Goal: Use online tool/utility: Utilize a website feature to perform a specific function

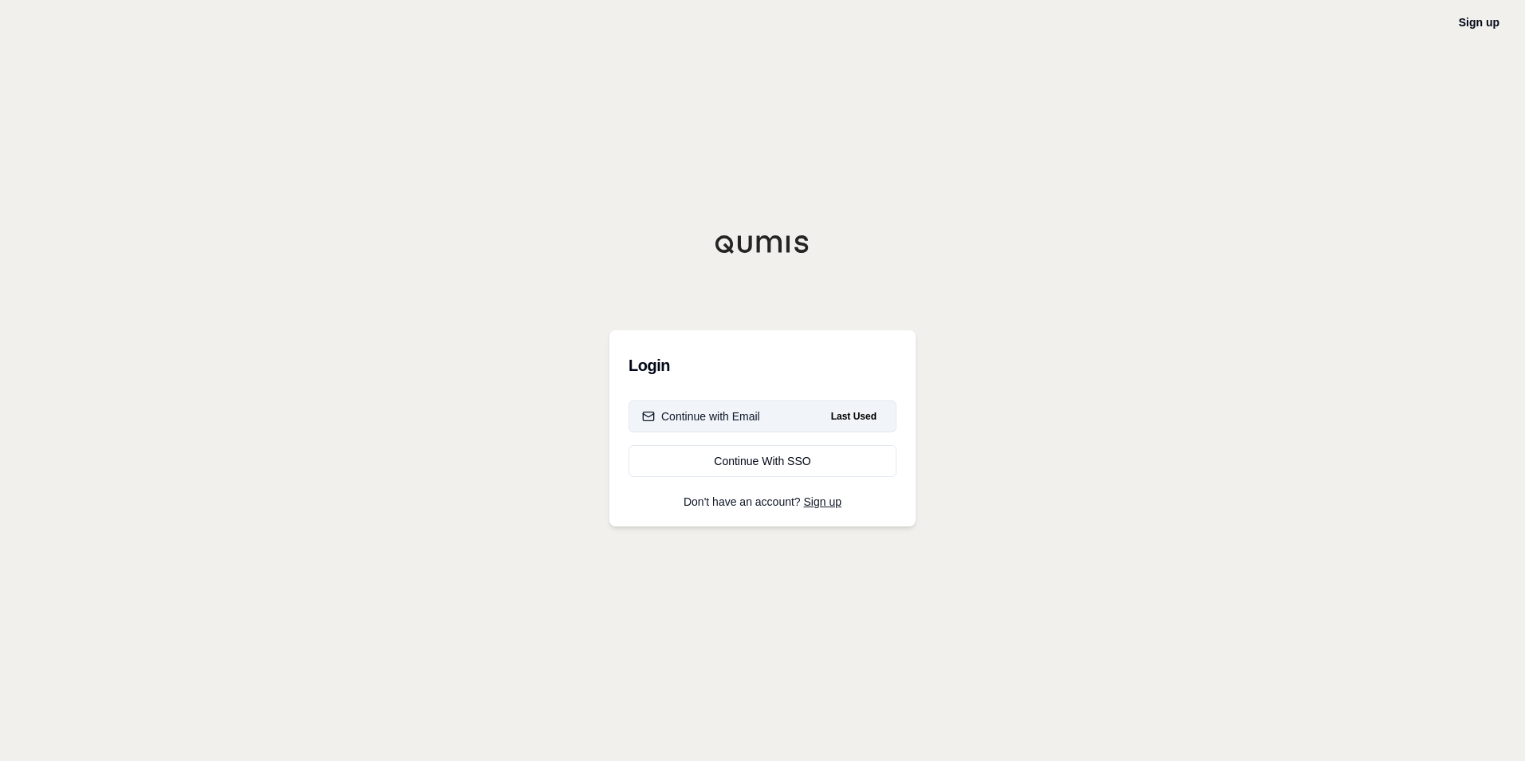
click at [743, 424] on div "Continue with Email" at bounding box center [701, 416] width 118 height 16
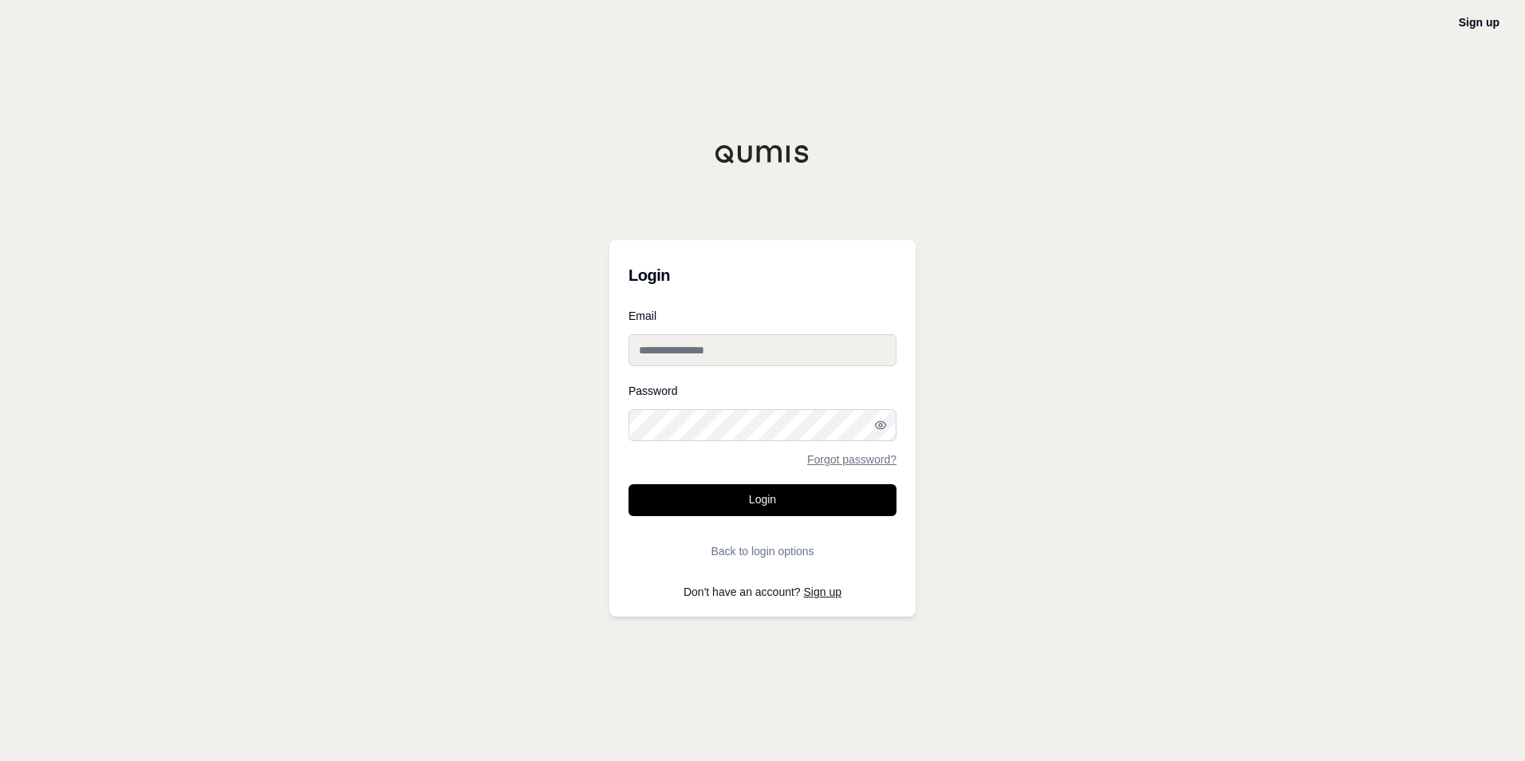
click at [665, 362] on input "Email" at bounding box center [763, 350] width 268 height 32
type input "**********"
click at [629, 484] on button "Login" at bounding box center [763, 500] width 268 height 32
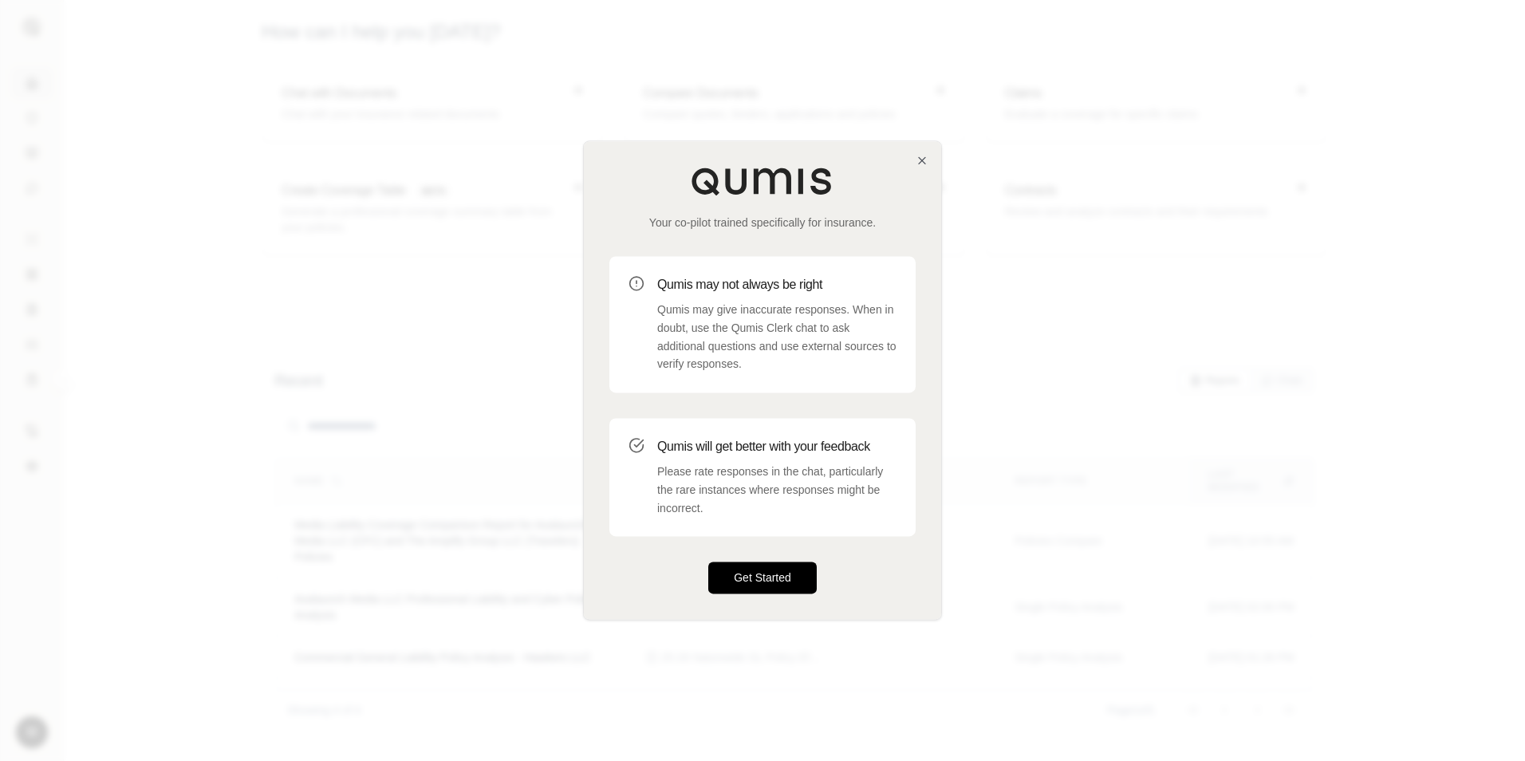
click at [768, 574] on button "Get Started" at bounding box center [762, 578] width 108 height 32
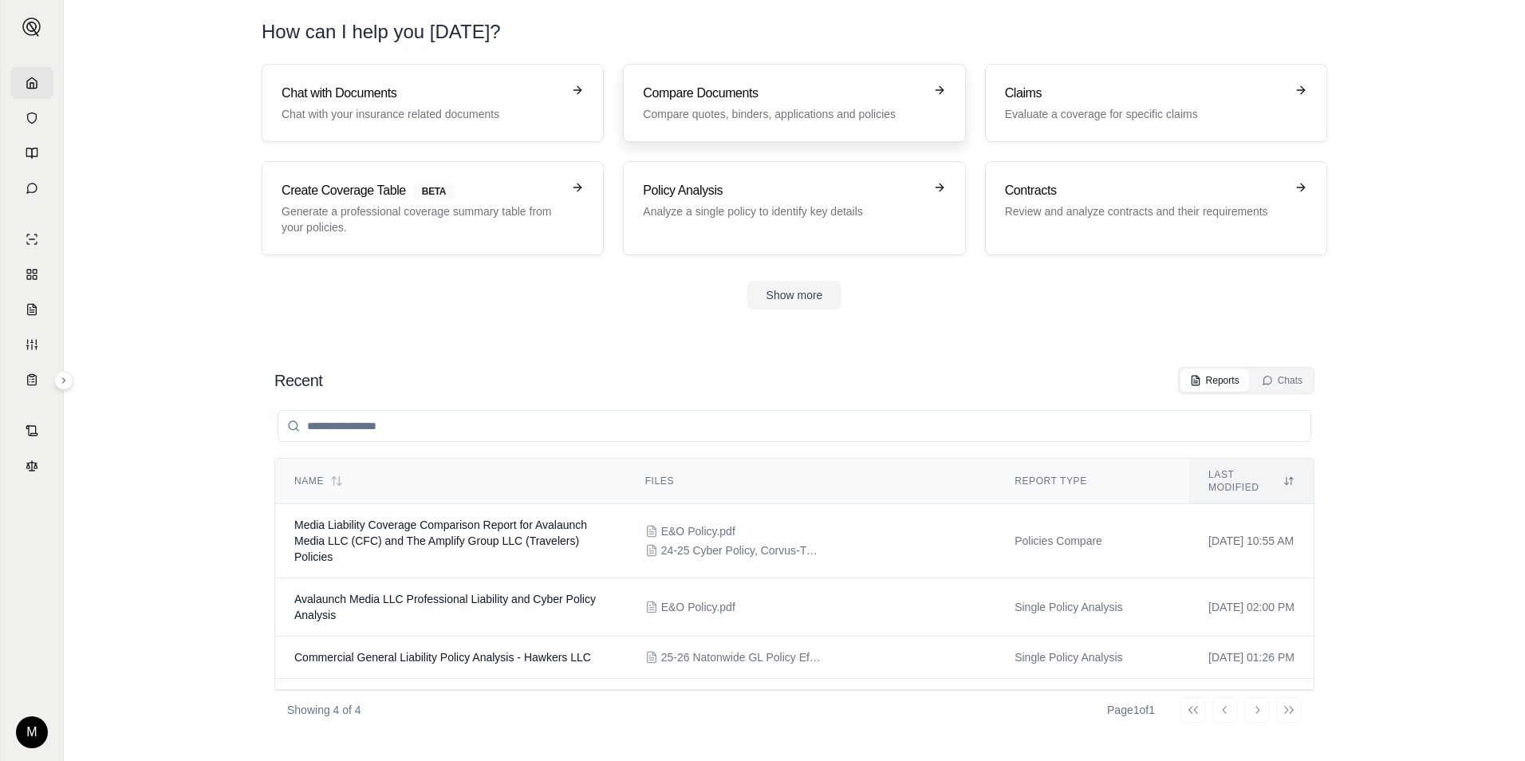
click at [696, 88] on h3 "Compare Documents" at bounding box center [783, 93] width 280 height 19
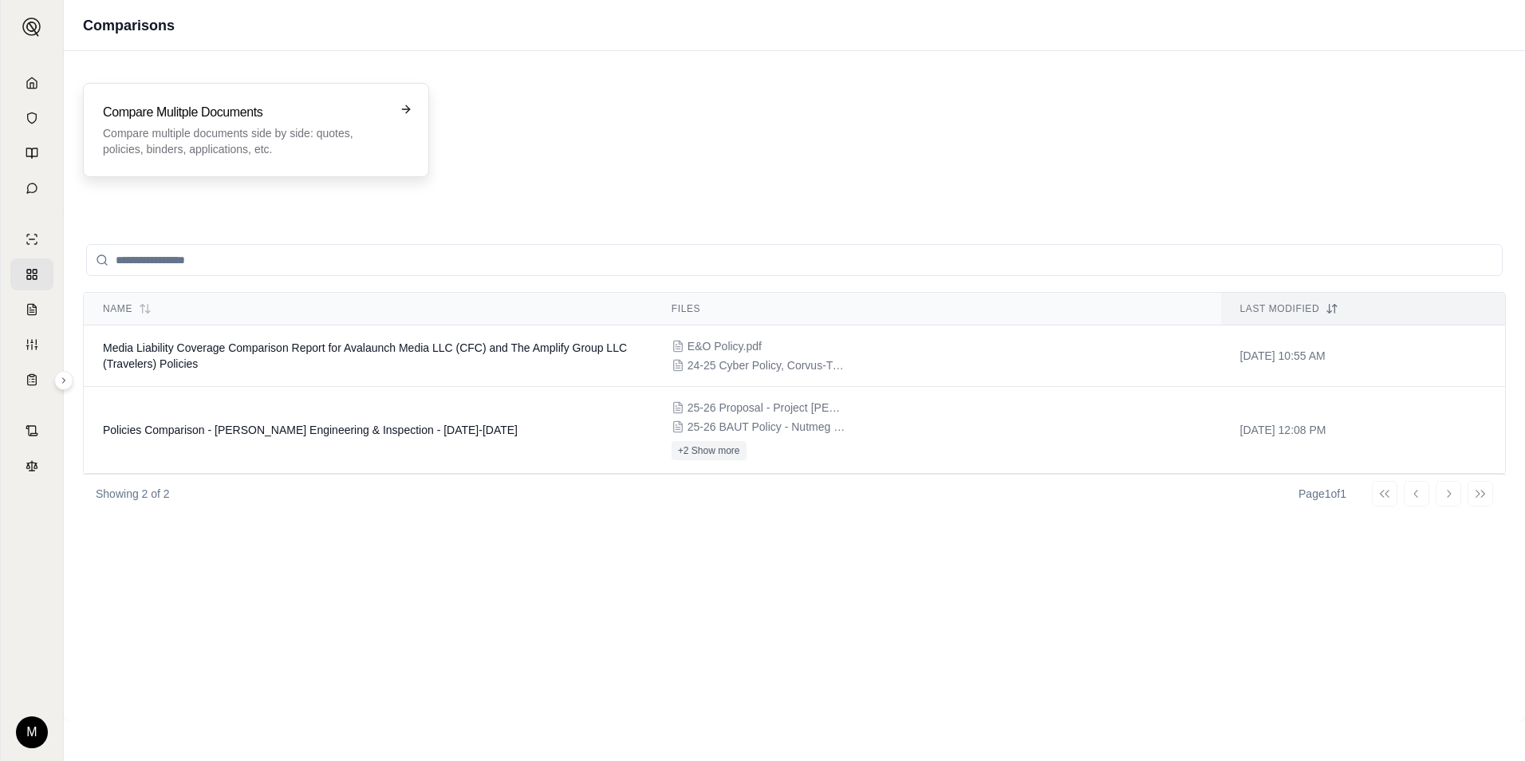
click at [235, 148] on p "Compare multiple documents side by side: quotes, policies, binders, application…" at bounding box center [245, 141] width 284 height 32
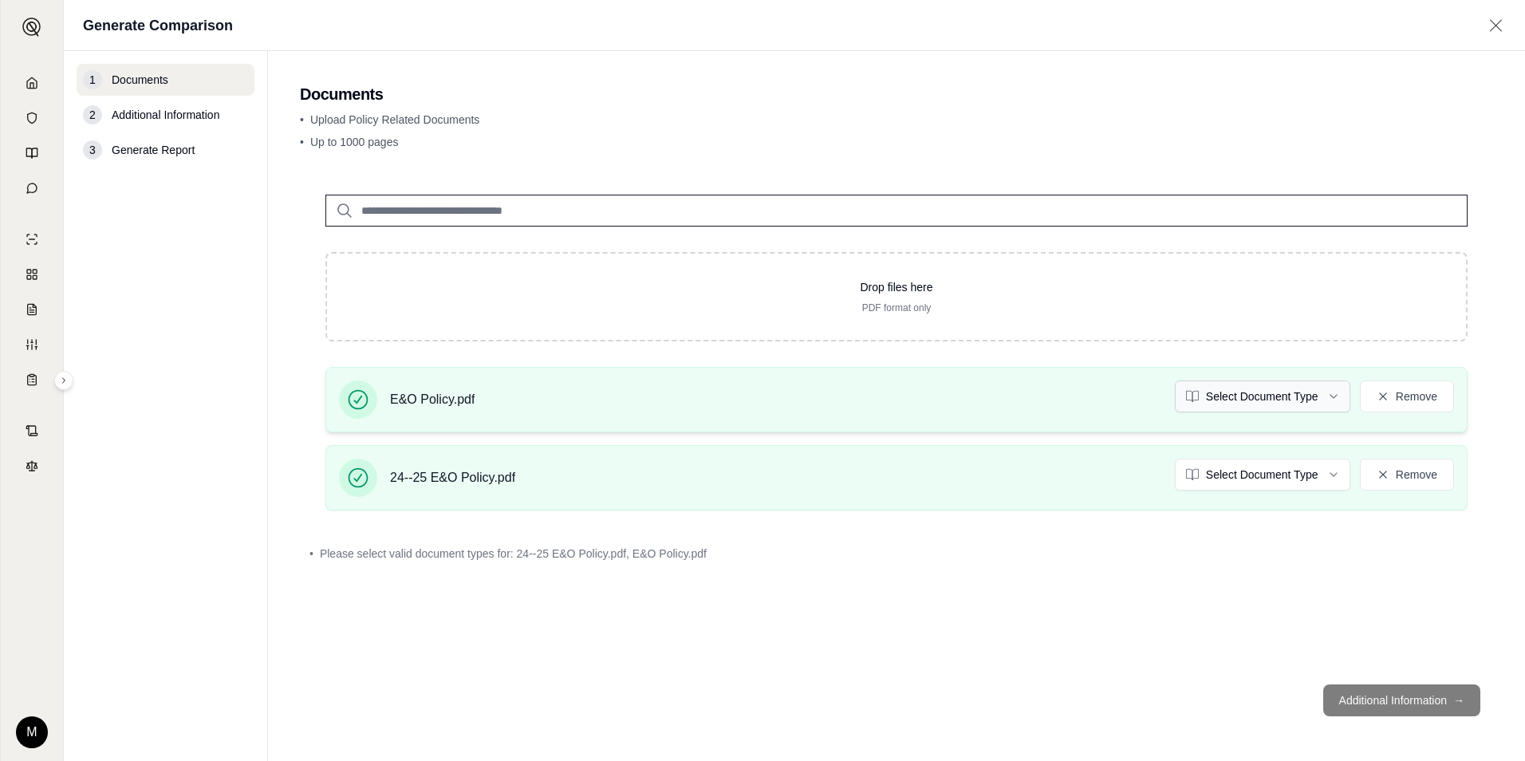
click at [1307, 396] on html "M Generate Comparison 1 Documents 2 Additional Information 3 Generate Report Do…" at bounding box center [762, 380] width 1525 height 761
click at [1258, 482] on html "M Generate Comparison 1 Documents 2 Additional Information 3 Generate Report Do…" at bounding box center [762, 380] width 1525 height 761
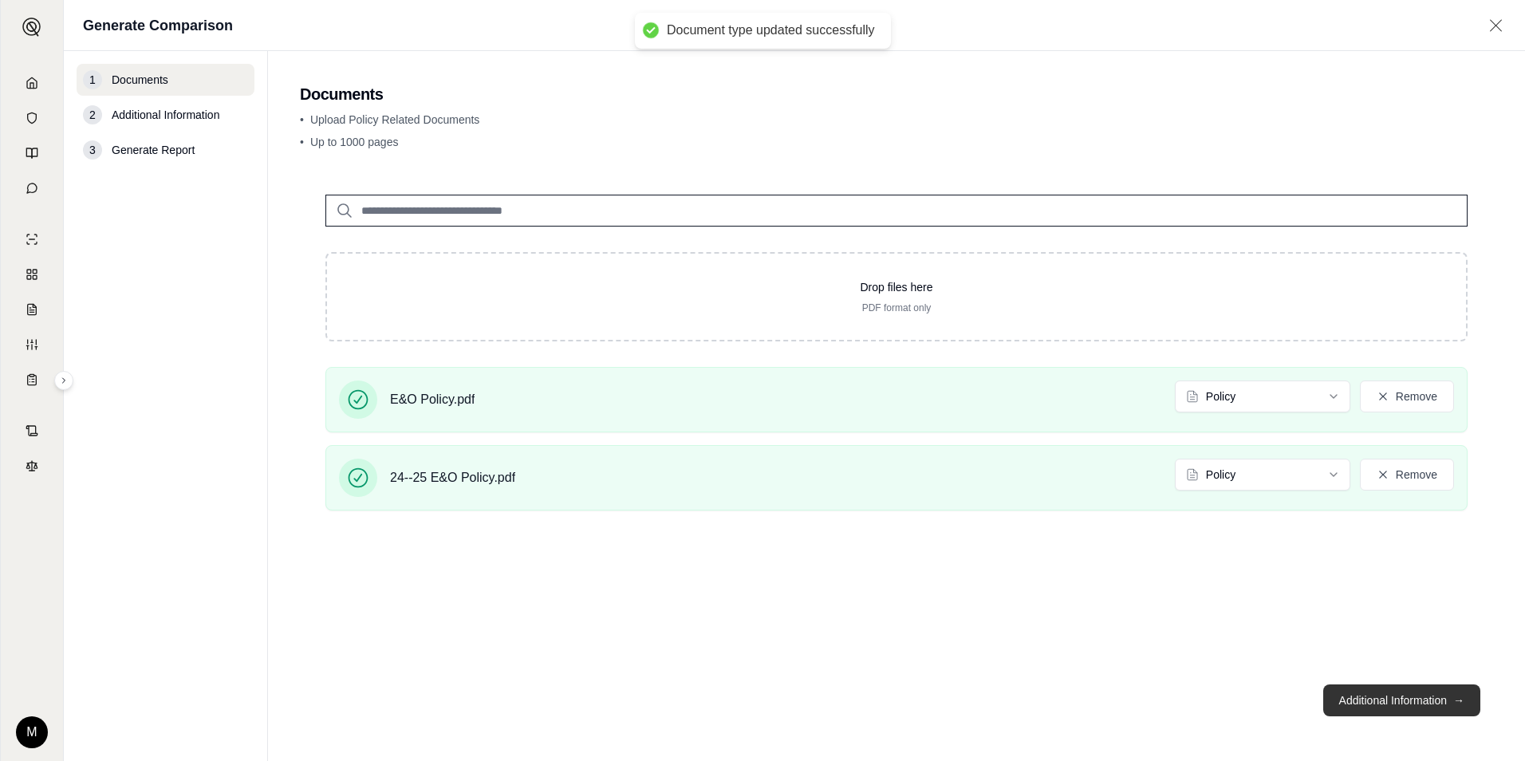
click at [1409, 696] on button "Additional Information →" at bounding box center [1401, 700] width 157 height 32
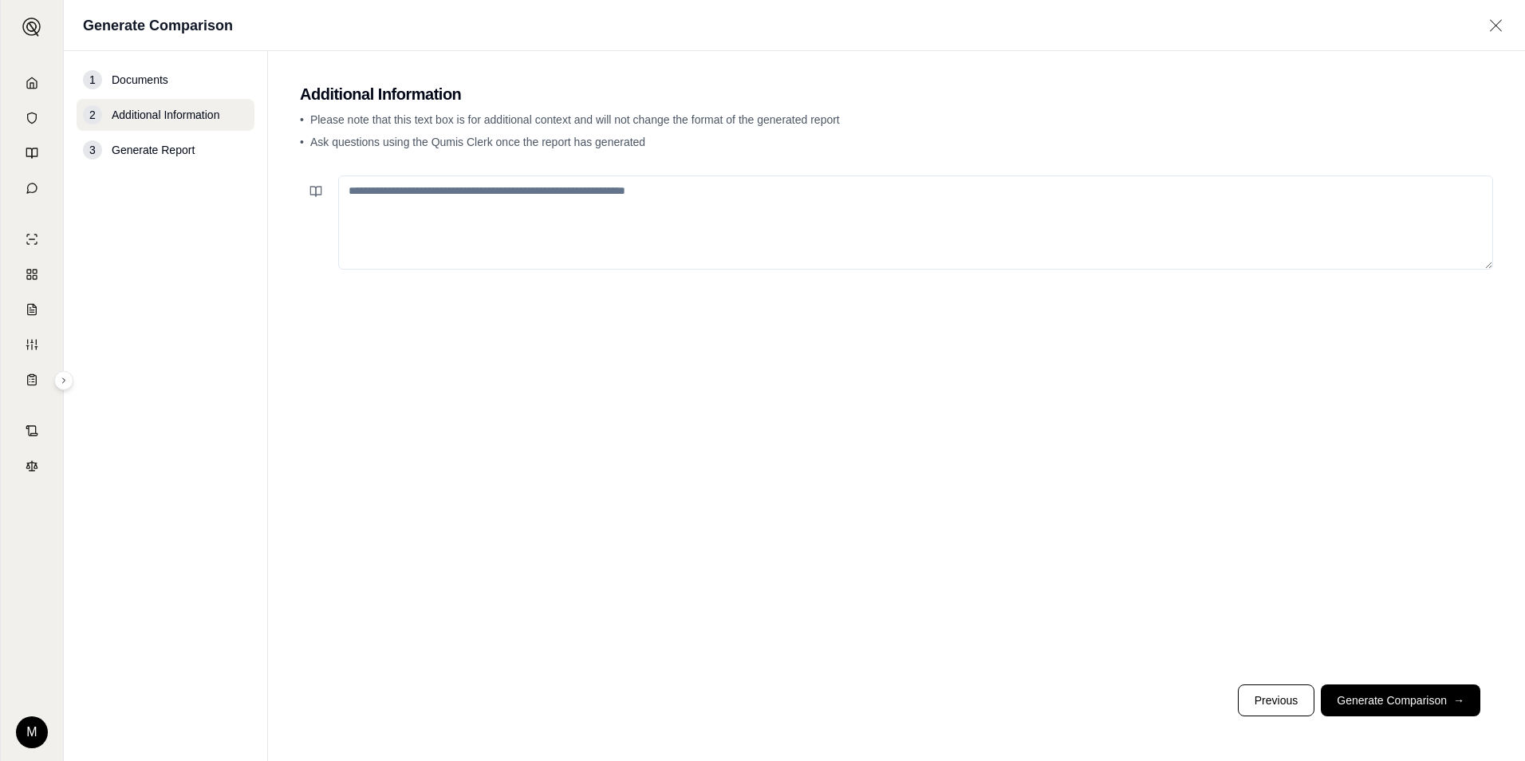
click at [460, 214] on textarea at bounding box center [915, 223] width 1155 height 94
type textarea "**********"
click at [1375, 700] on button "Generate Comparison →" at bounding box center [1401, 700] width 160 height 32
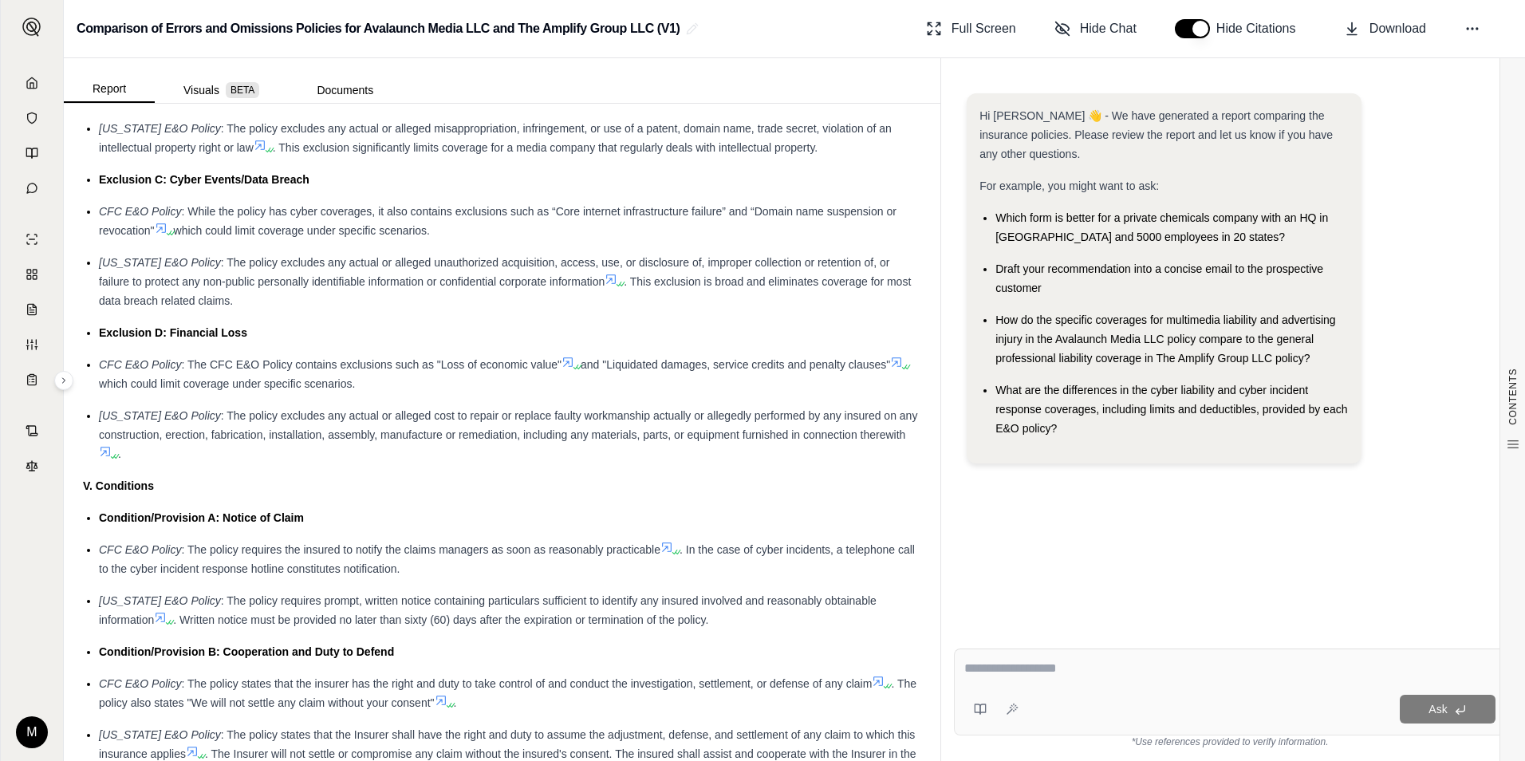
scroll to position [2313, 0]
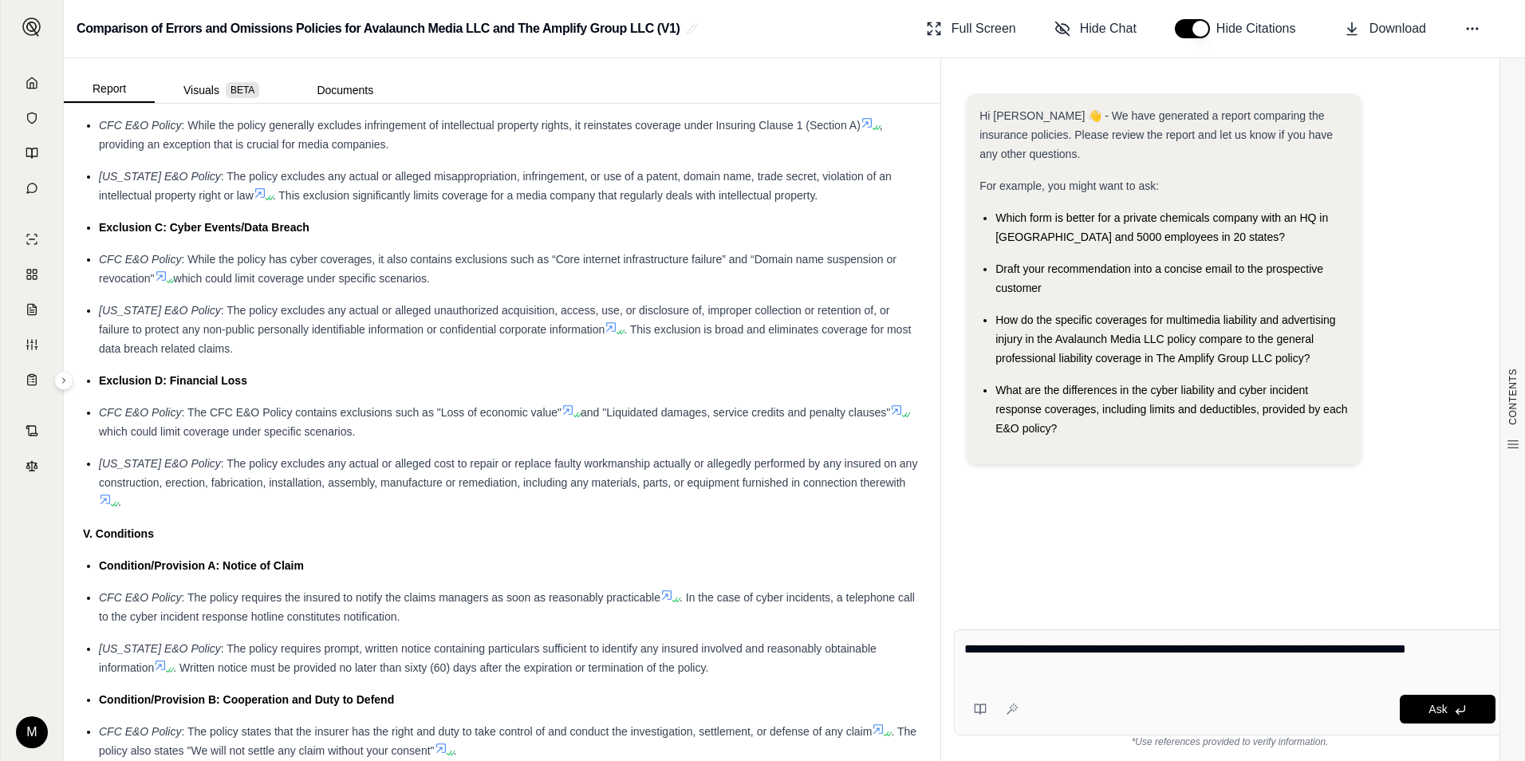
type textarea "**********"
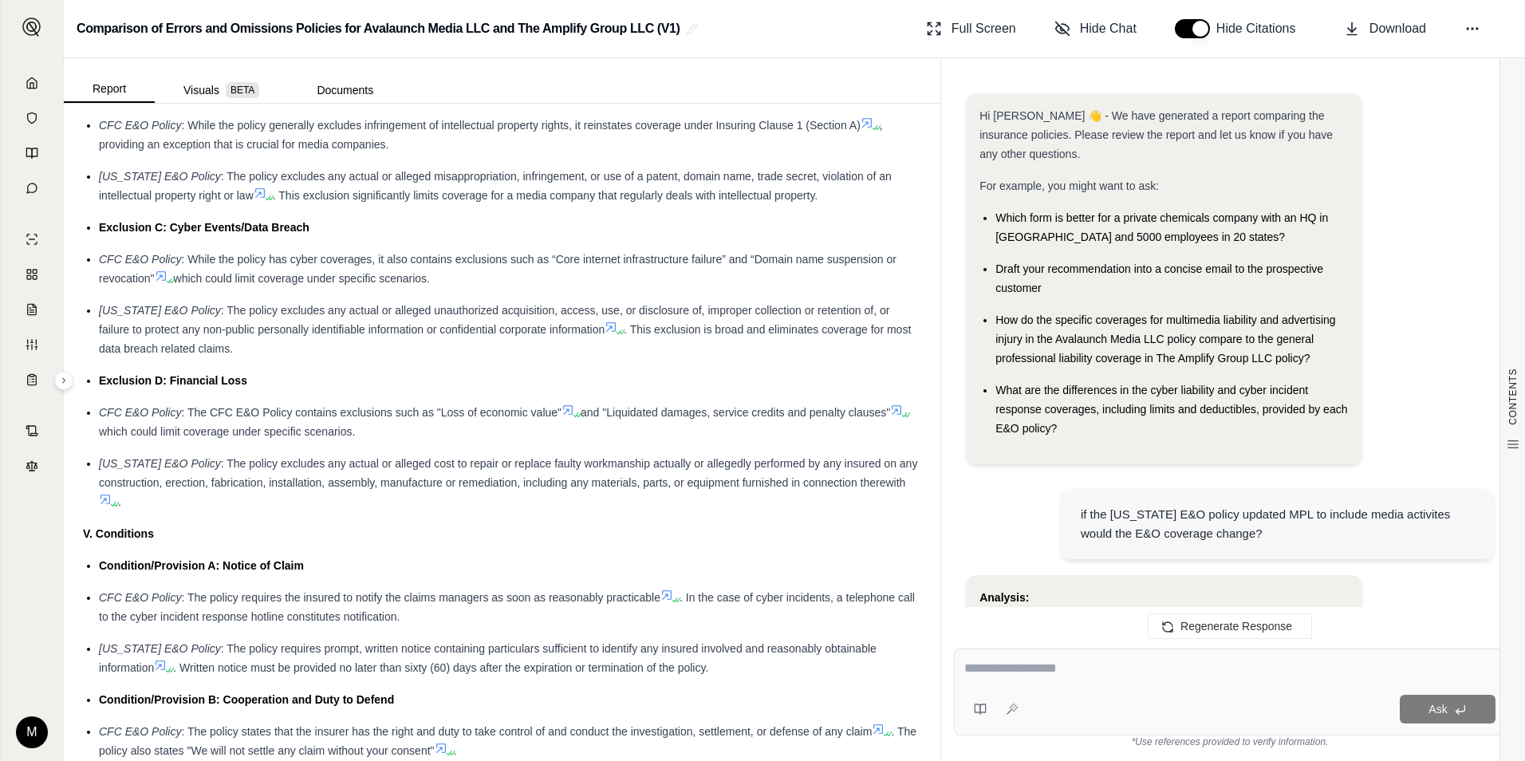
scroll to position [2058, 0]
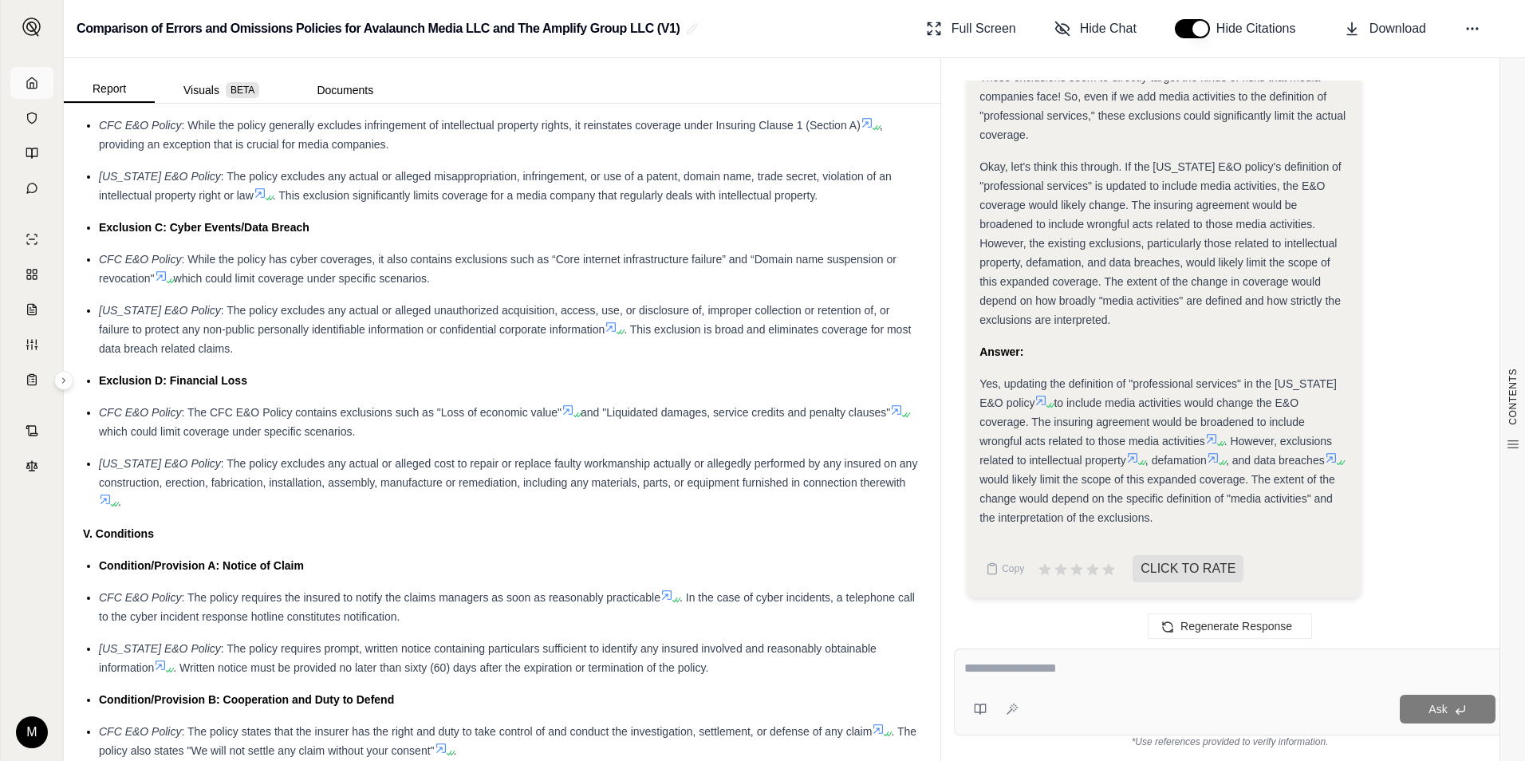
click at [30, 85] on icon at bounding box center [32, 83] width 13 height 13
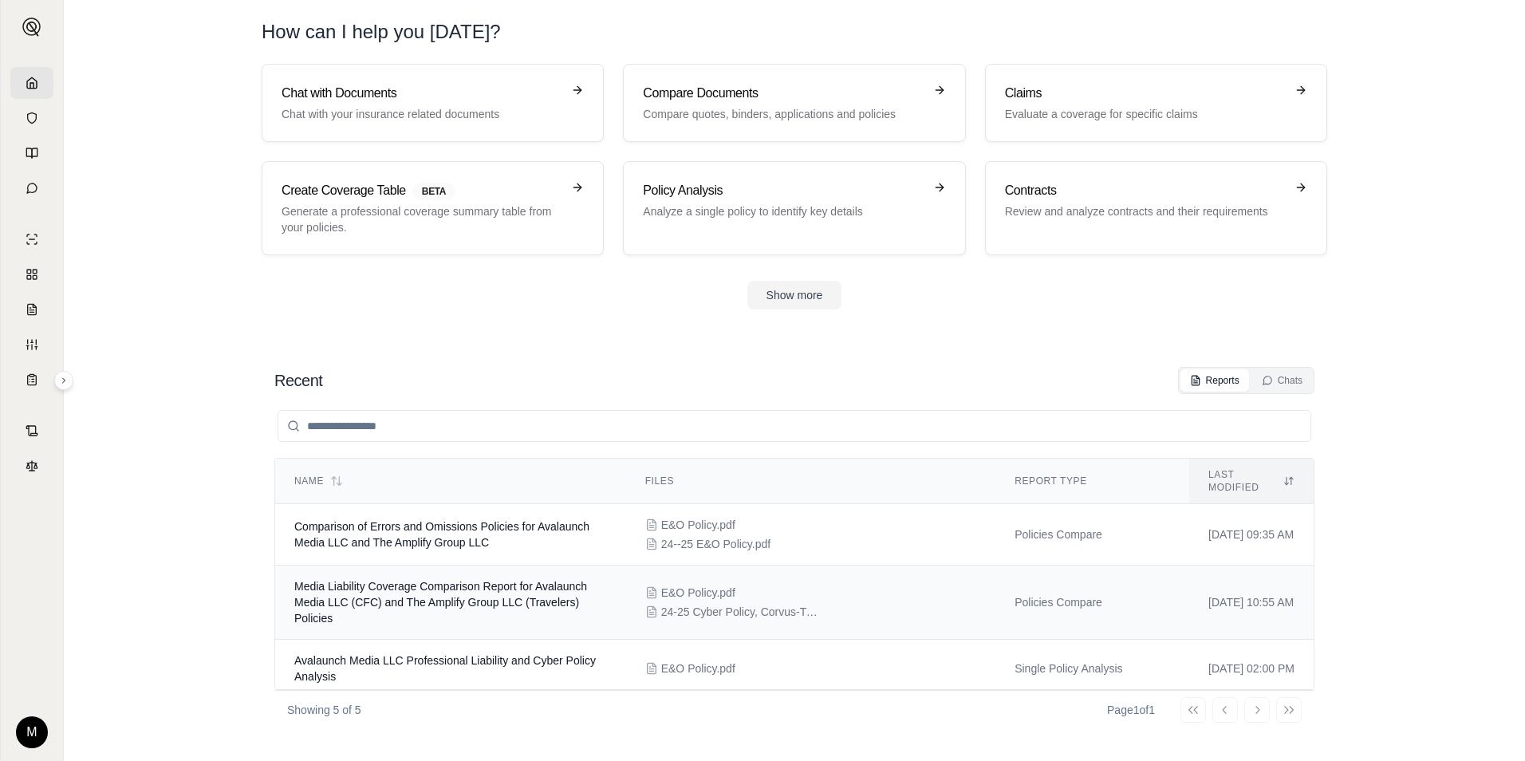
click at [469, 587] on span "Media Liability Coverage Comparison Report for Avalaunch Media LLC (CFC) and Th…" at bounding box center [440, 602] width 293 height 45
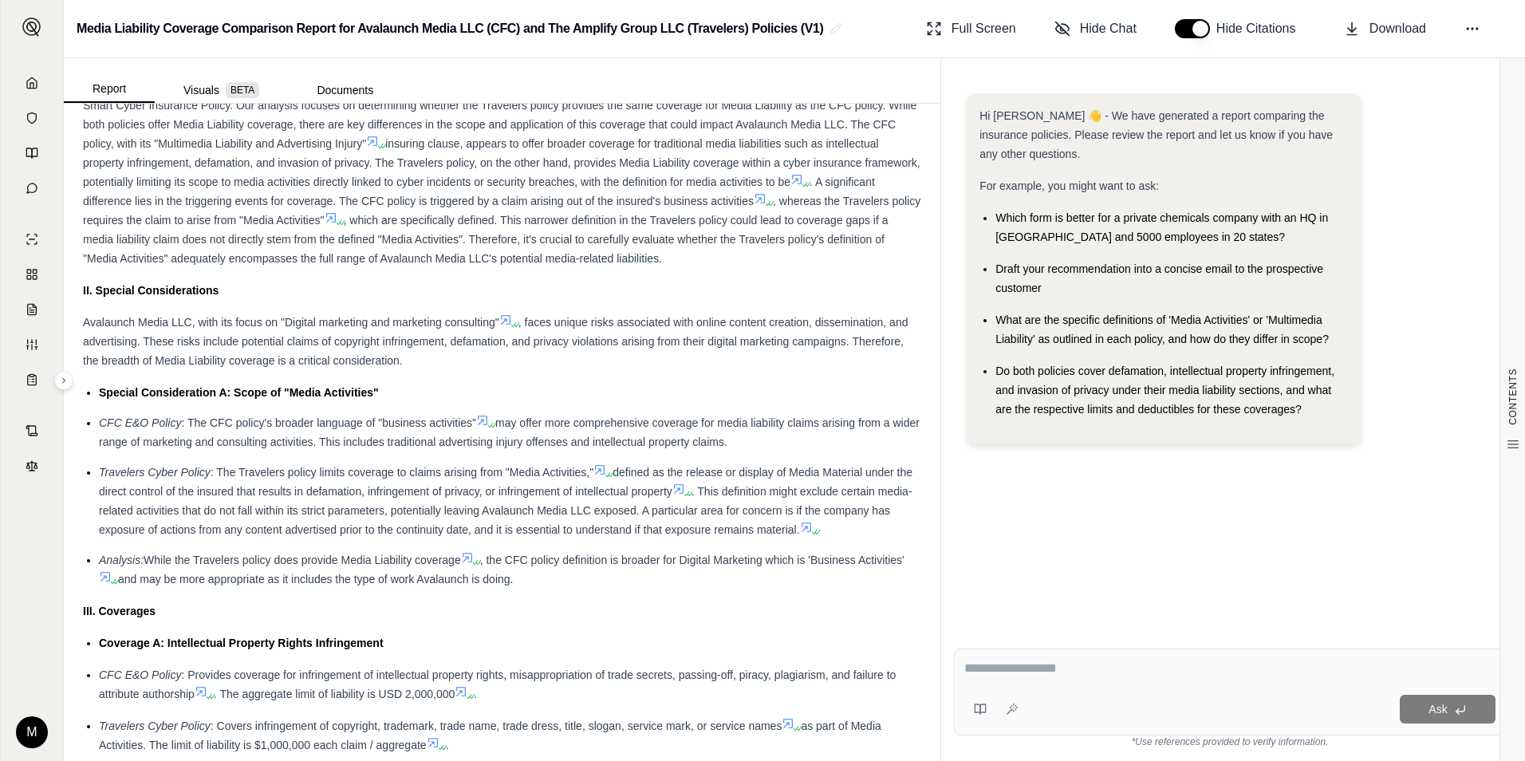
scroll to position [878, 0]
